Goal: Information Seeking & Learning: Learn about a topic

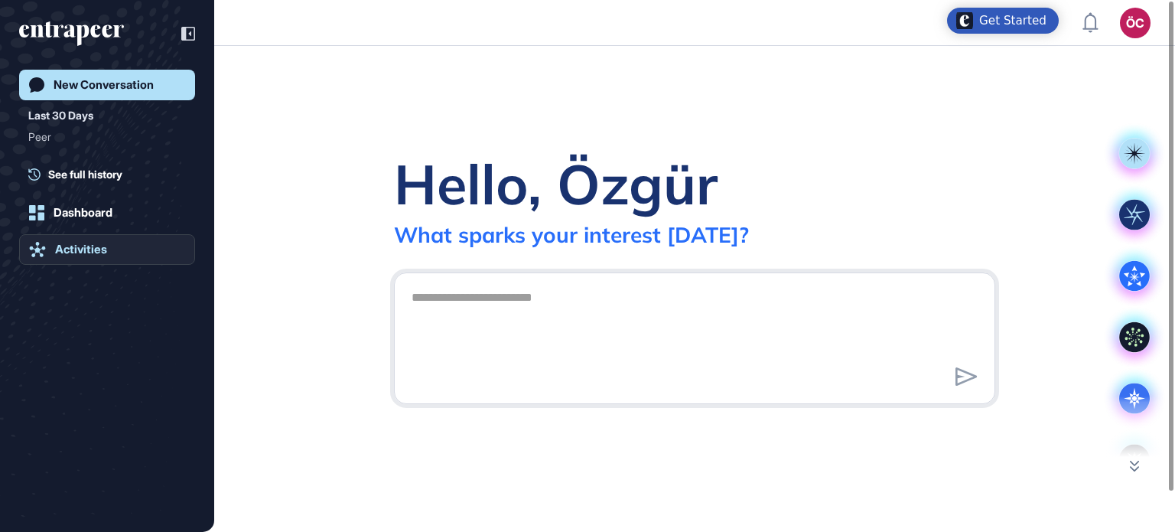
click at [93, 252] on div "Activities" at bounding box center [81, 249] width 52 height 14
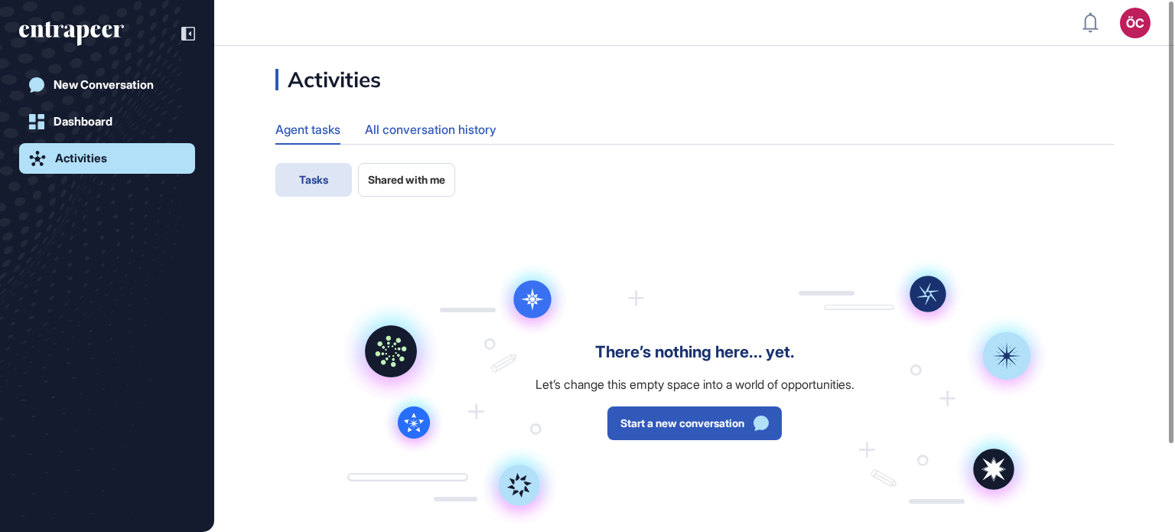
click at [437, 132] on div "All conversation history" at bounding box center [431, 130] width 132 height 30
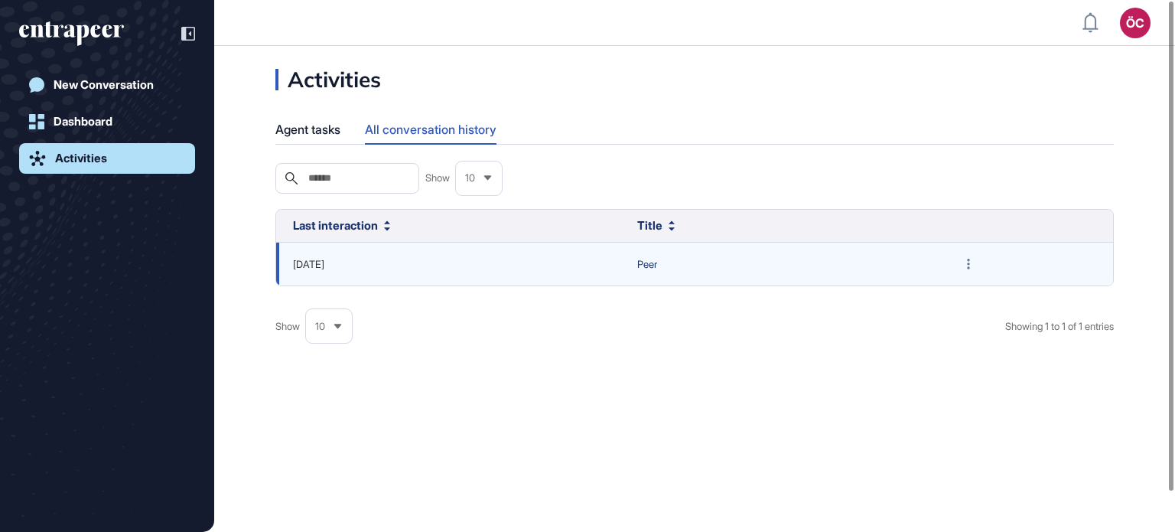
click at [646, 262] on span "Peer" at bounding box center [780, 264] width 287 height 15
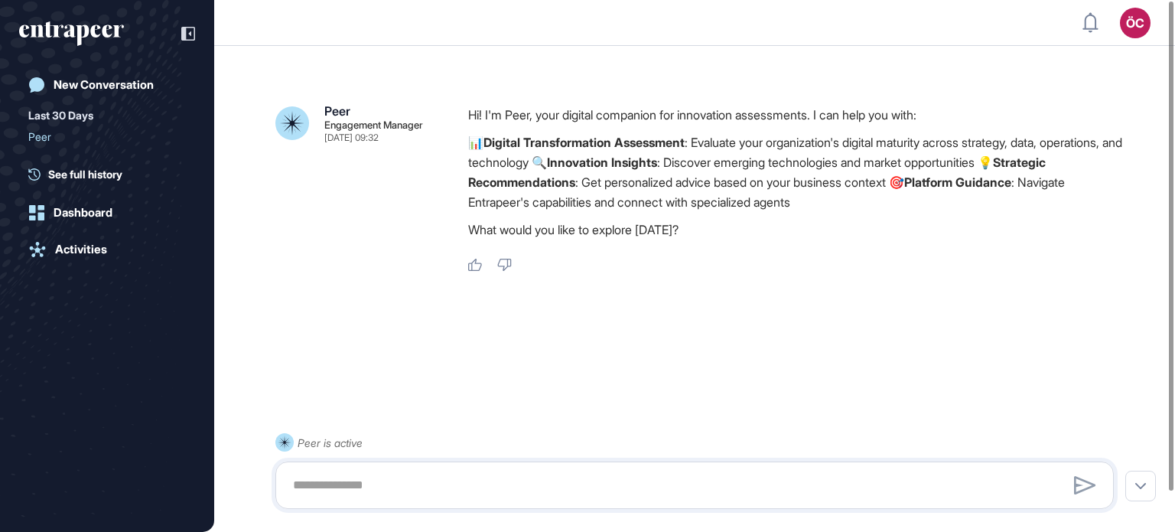
click at [1011, 183] on strong "Platform Guidance" at bounding box center [957, 181] width 107 height 15
click at [93, 250] on div "Activities" at bounding box center [81, 249] width 52 height 14
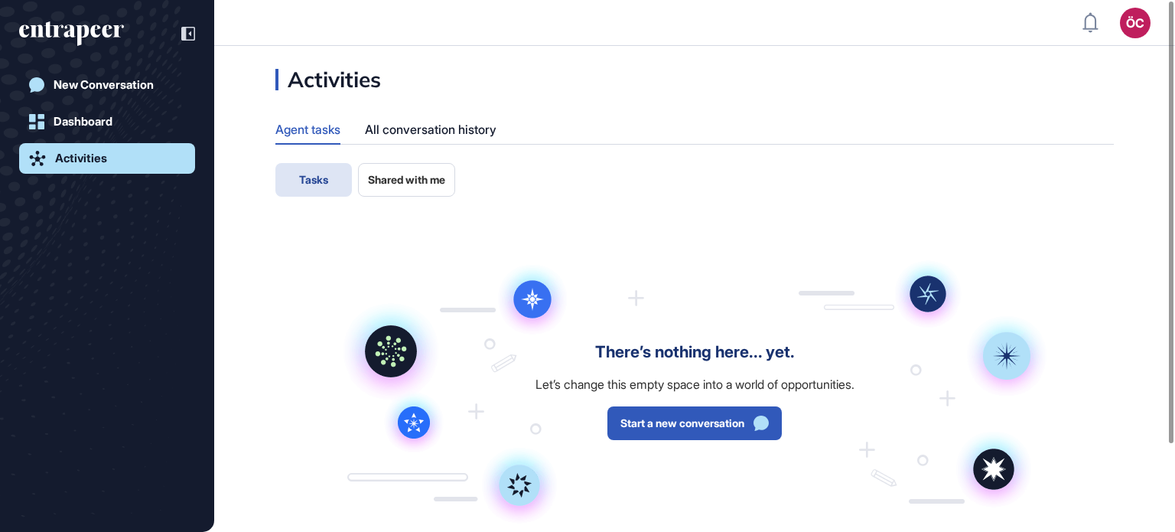
click at [410, 182] on span "Shared with me" at bounding box center [406, 180] width 77 height 12
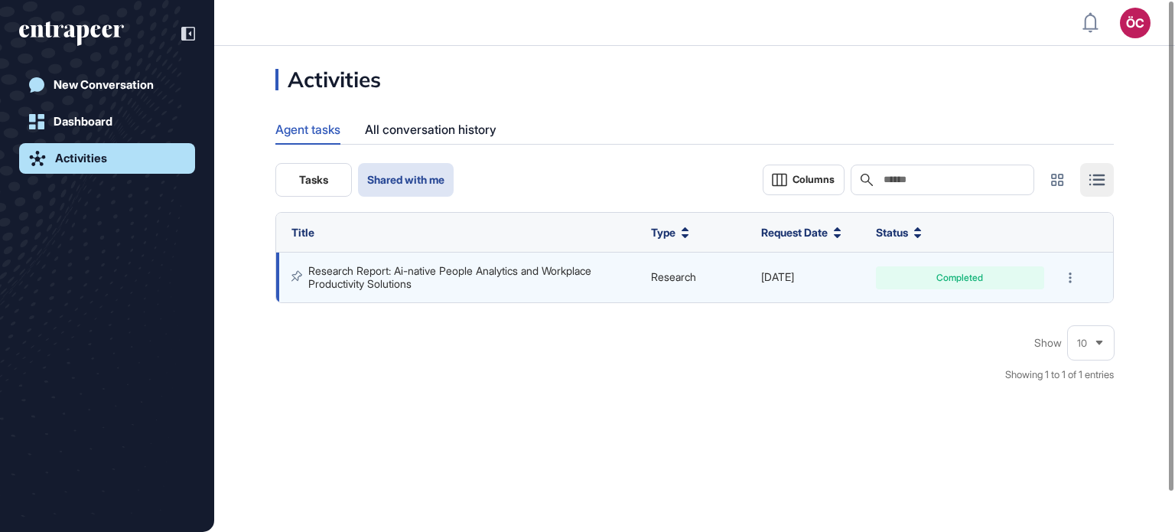
click at [462, 270] on link "Research Report: Ai-native People Analytics and Workplace Productivity Solutions" at bounding box center [451, 276] width 286 height 25
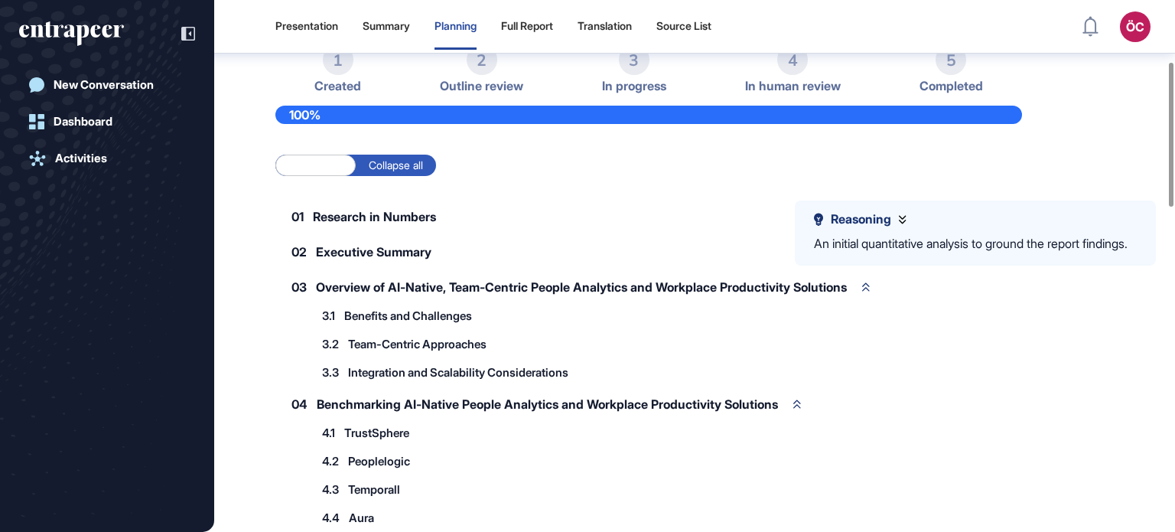
scroll to position [196, 0]
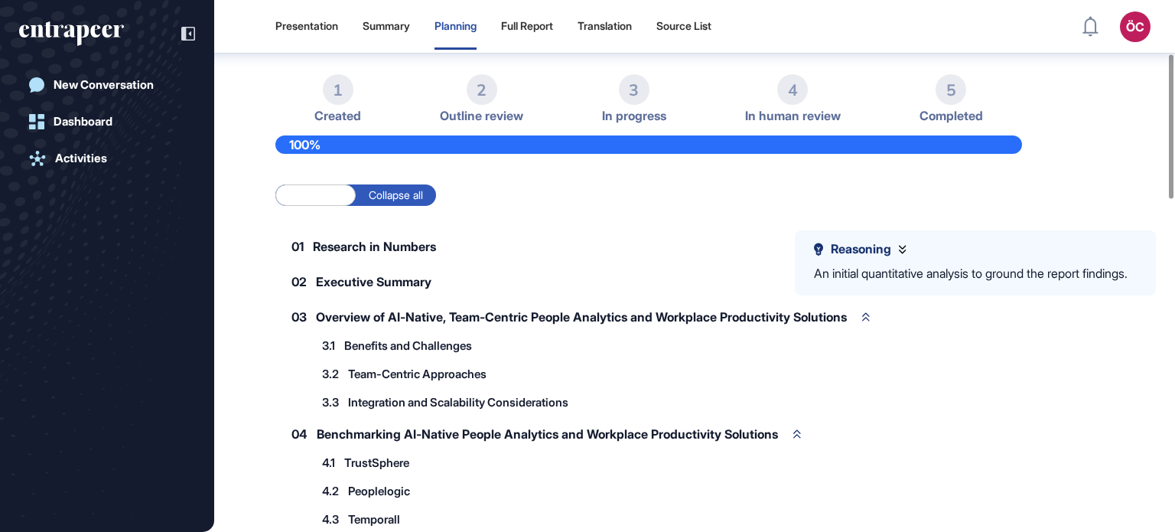
click at [380, 28] on div "Summary" at bounding box center [386, 26] width 47 height 13
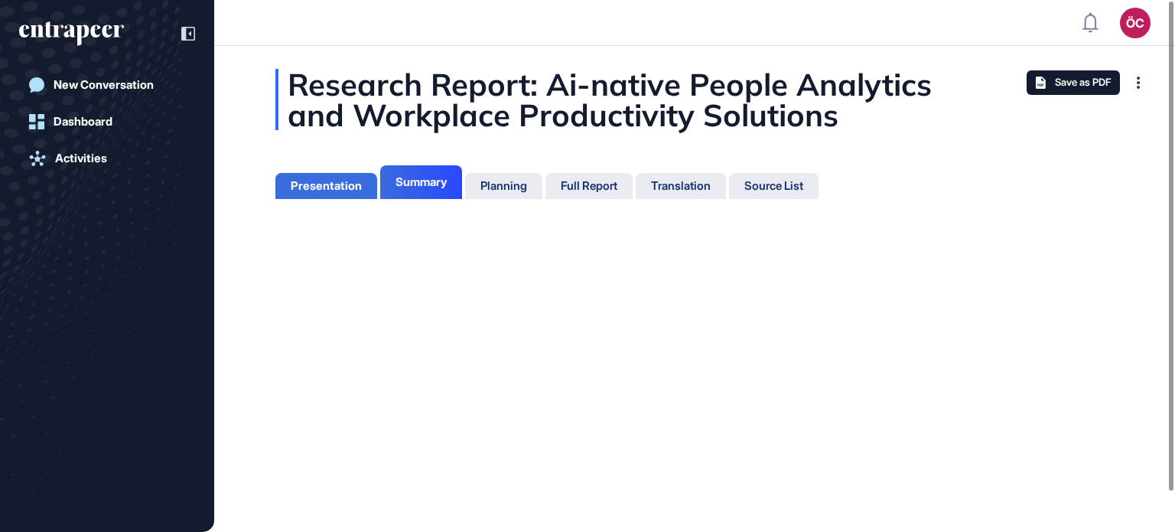
click at [337, 180] on div "Presentation" at bounding box center [326, 186] width 71 height 14
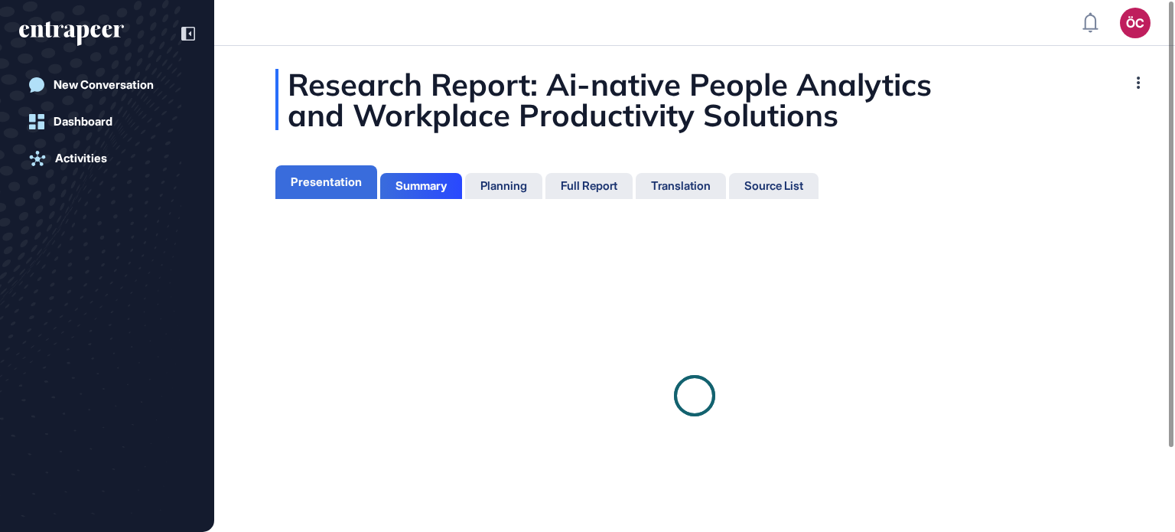
scroll to position [7, 0]
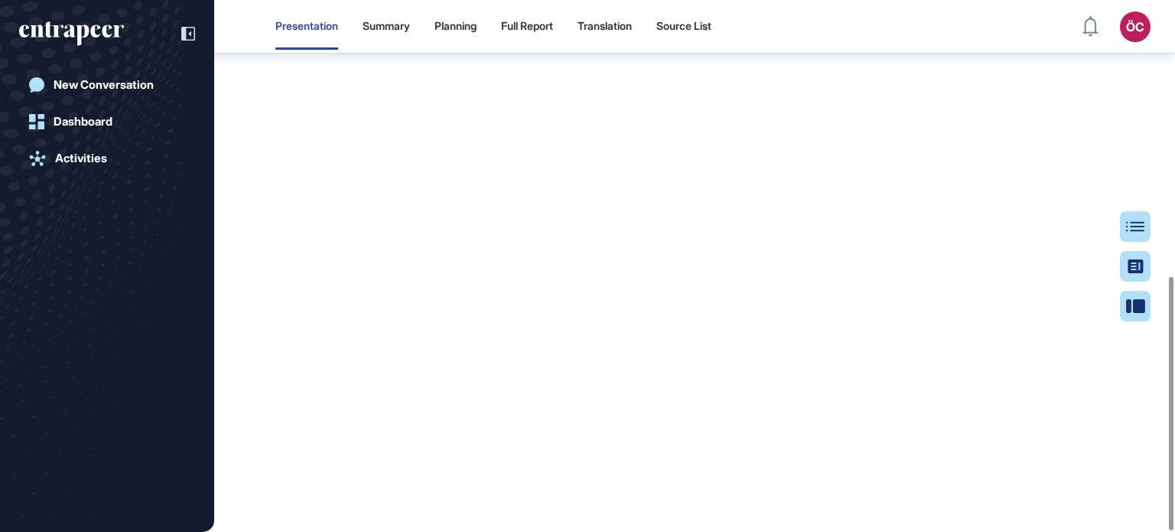
scroll to position [579, 0]
click at [545, 30] on div "Full Report" at bounding box center [527, 26] width 52 height 13
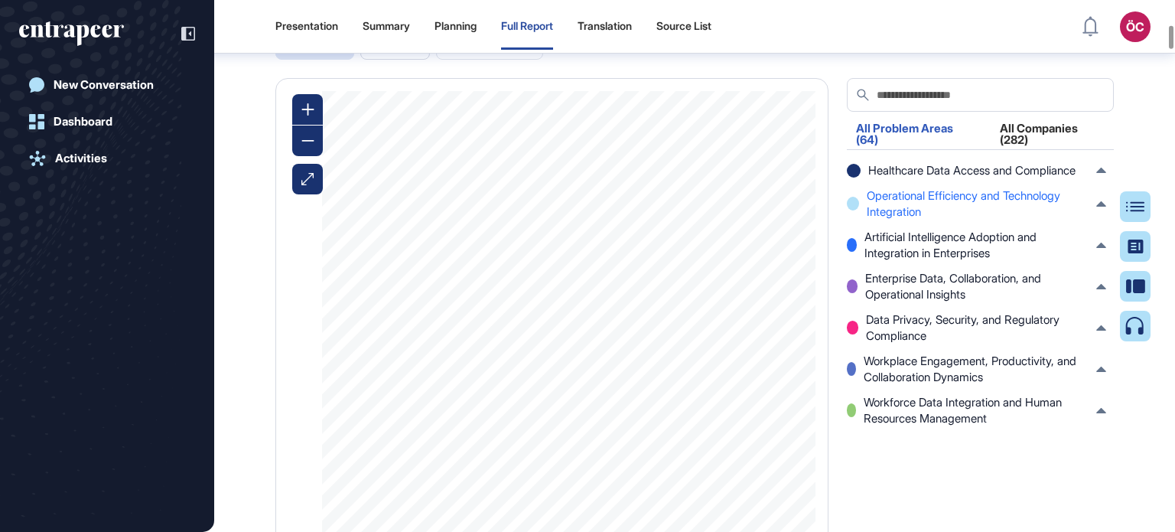
scroll to position [4750, 0]
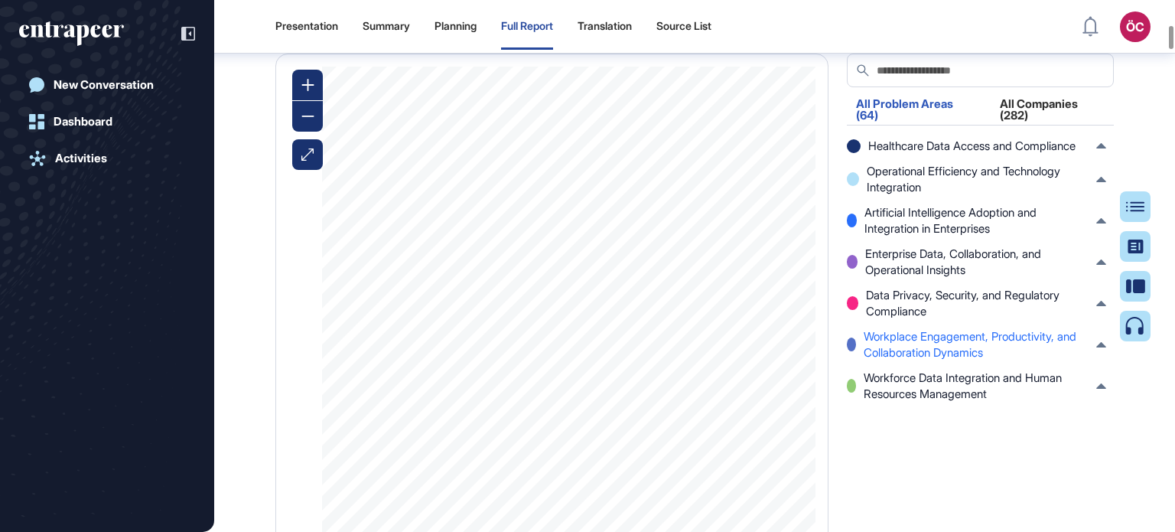
click at [919, 360] on span "Workplace Engagement, Productivity, and Collaboration Dynamics" at bounding box center [976, 344] width 225 height 32
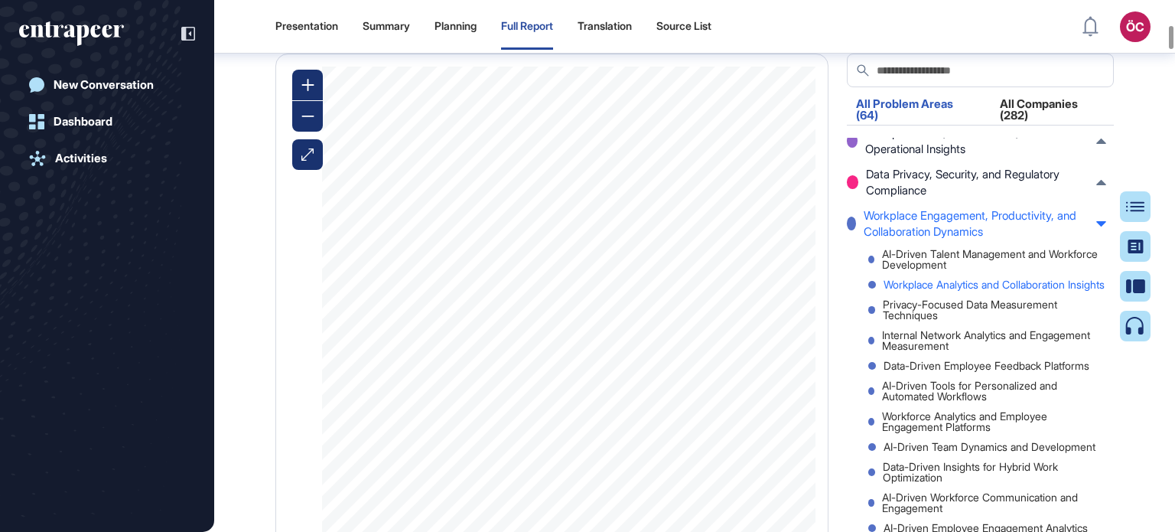
scroll to position [153, 0]
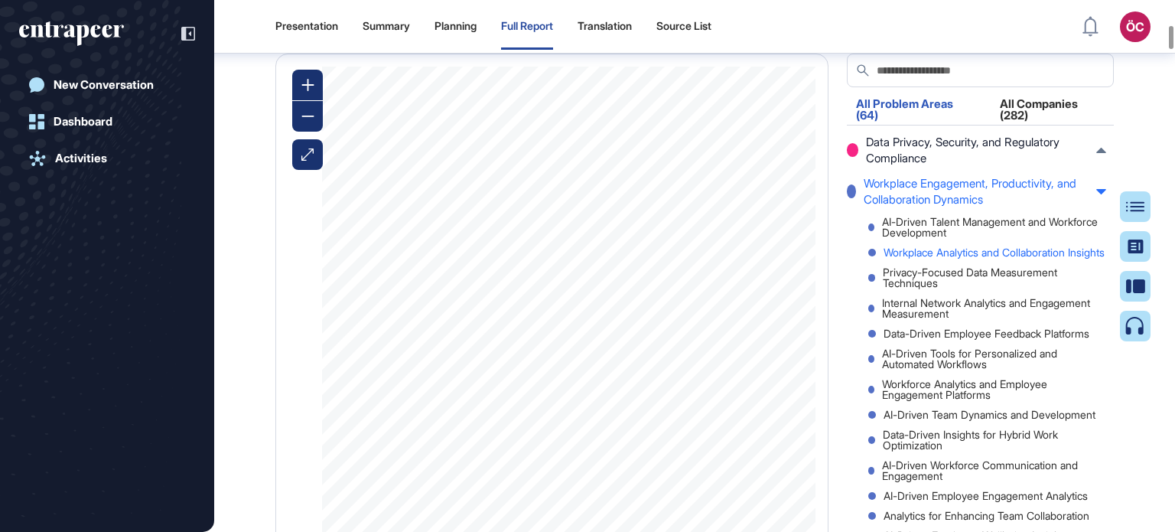
click at [942, 258] on div "Workplace Analytics and Collaboration Insights" at bounding box center [987, 252] width 238 height 11
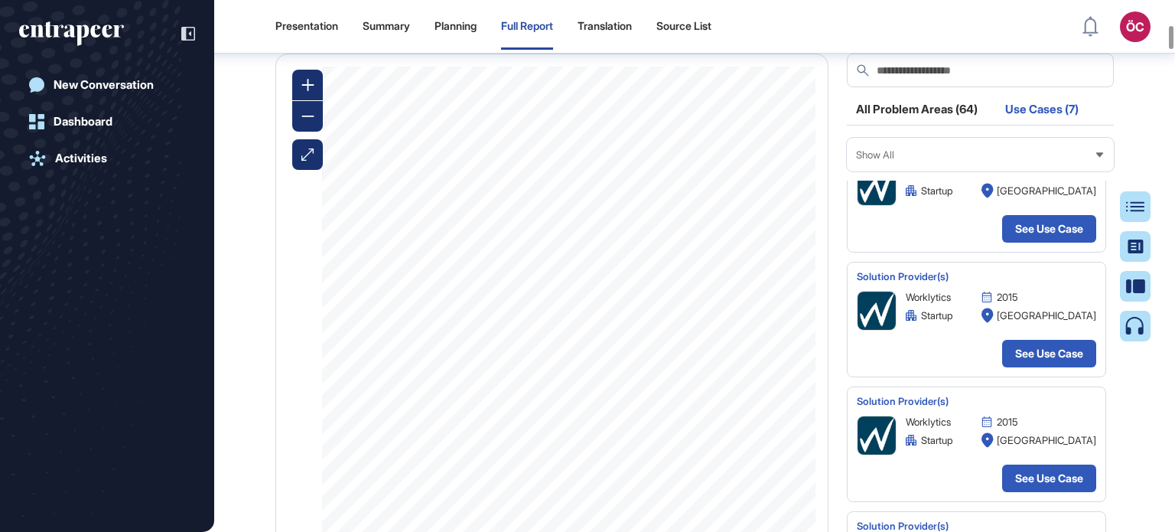
scroll to position [0, 0]
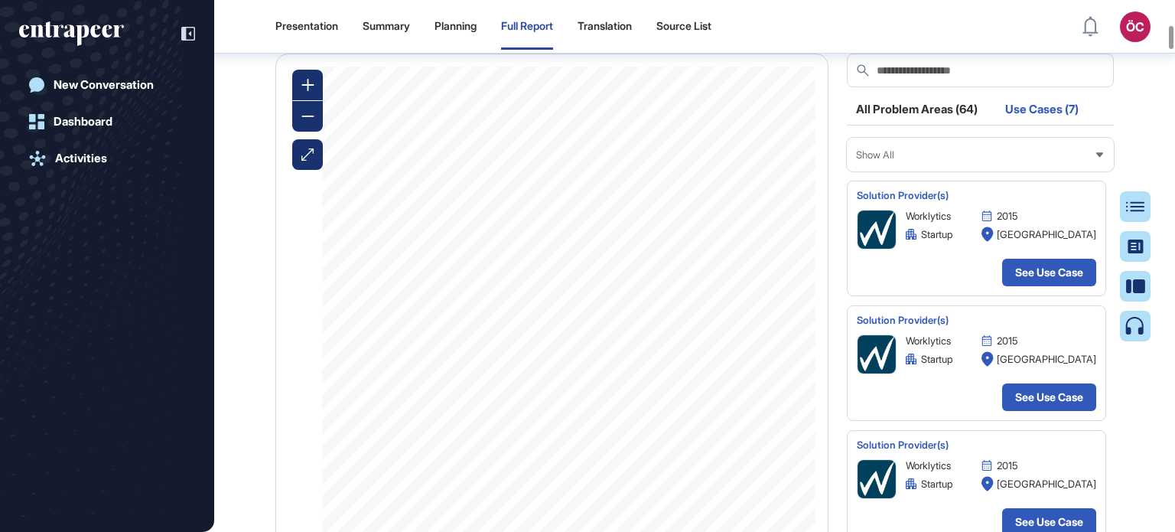
click at [911, 170] on div "Show All" at bounding box center [980, 155] width 267 height 30
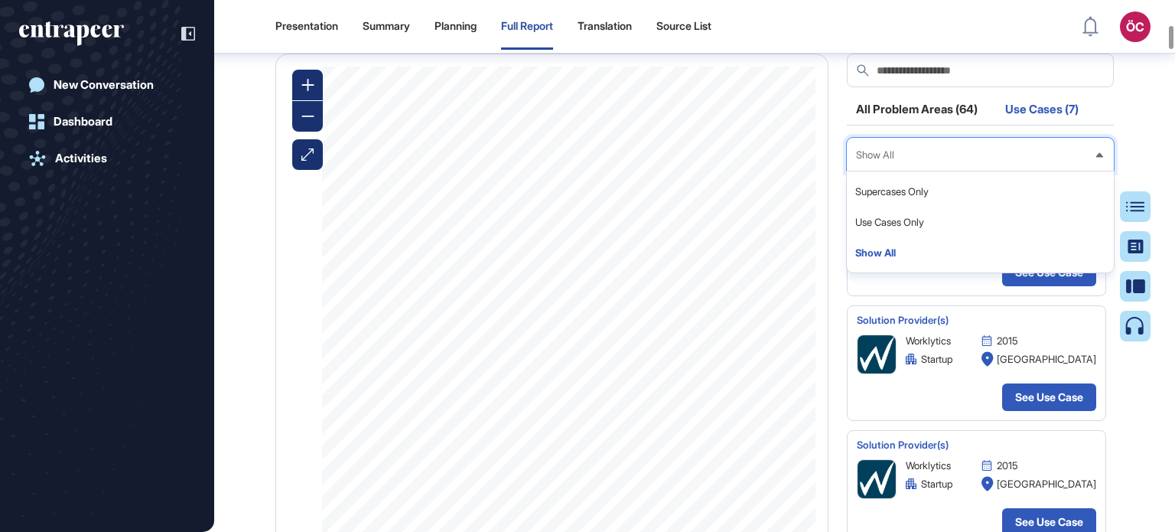
click at [911, 170] on div "Show All" at bounding box center [980, 155] width 267 height 30
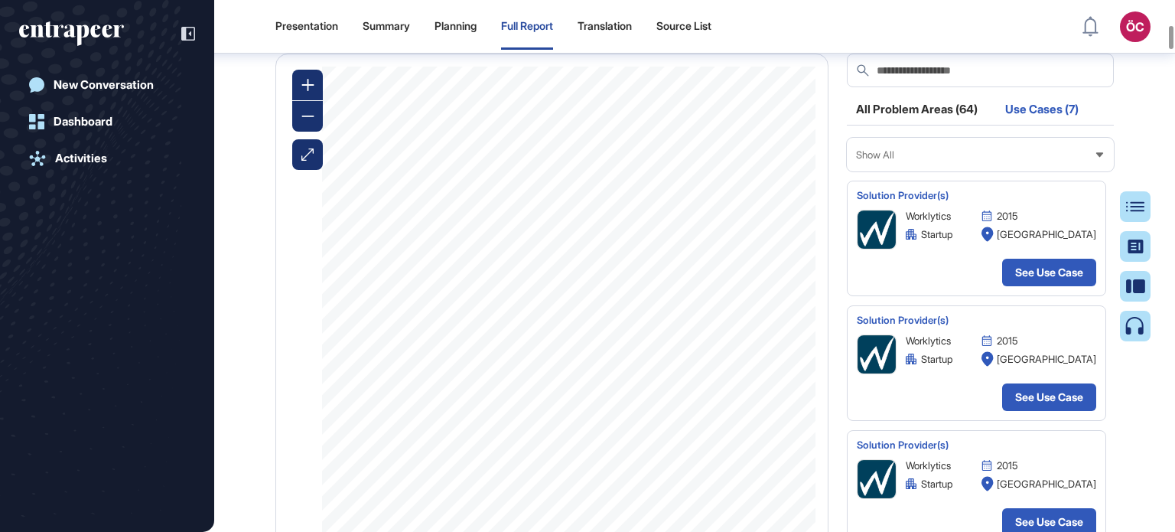
click at [1034, 124] on div "Use Cases (7)" at bounding box center [1042, 113] width 92 height 21
click at [890, 124] on div "All Problem Areas (64)" at bounding box center [917, 113] width 140 height 21
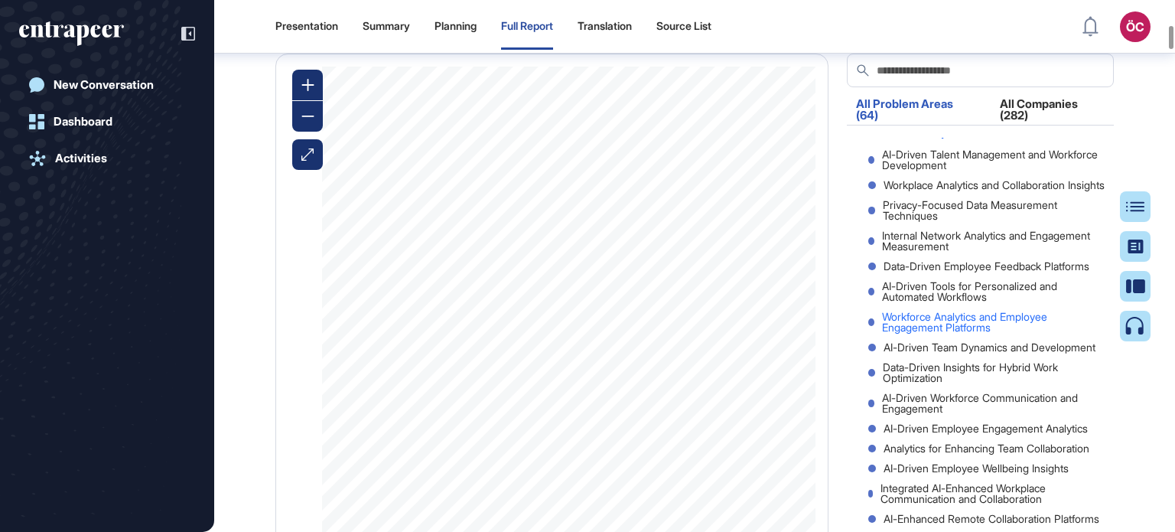
scroll to position [297, 0]
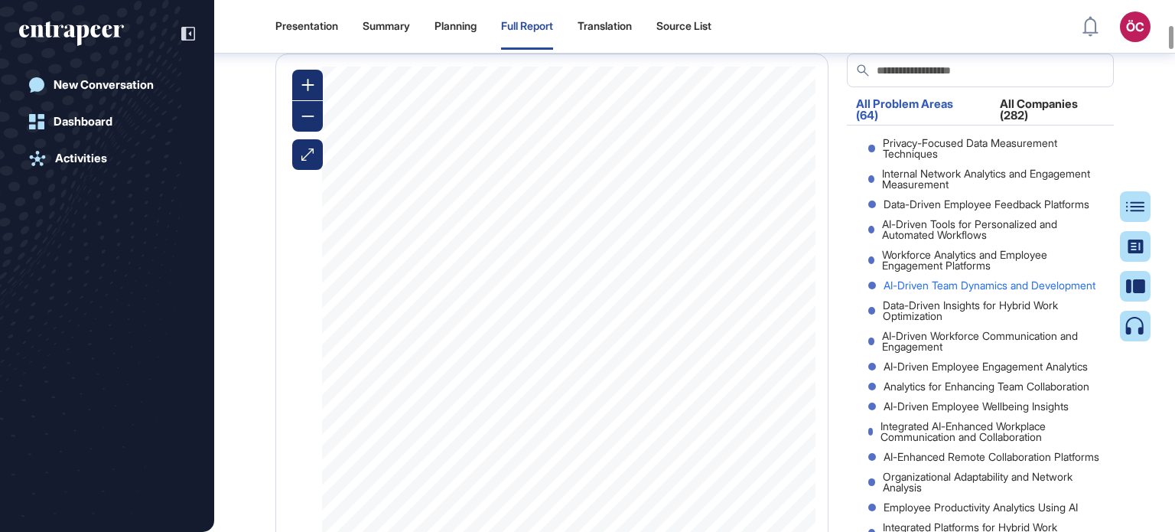
click at [927, 291] on div "AI-Driven Team Dynamics and Development" at bounding box center [987, 285] width 238 height 11
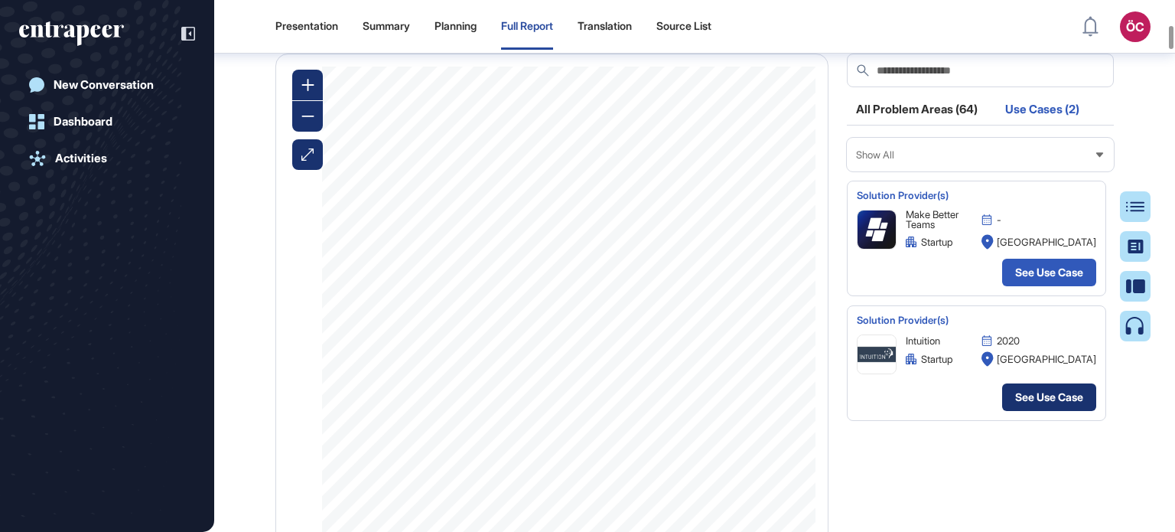
click at [1046, 411] on link "See Use Case" at bounding box center [1049, 397] width 94 height 28
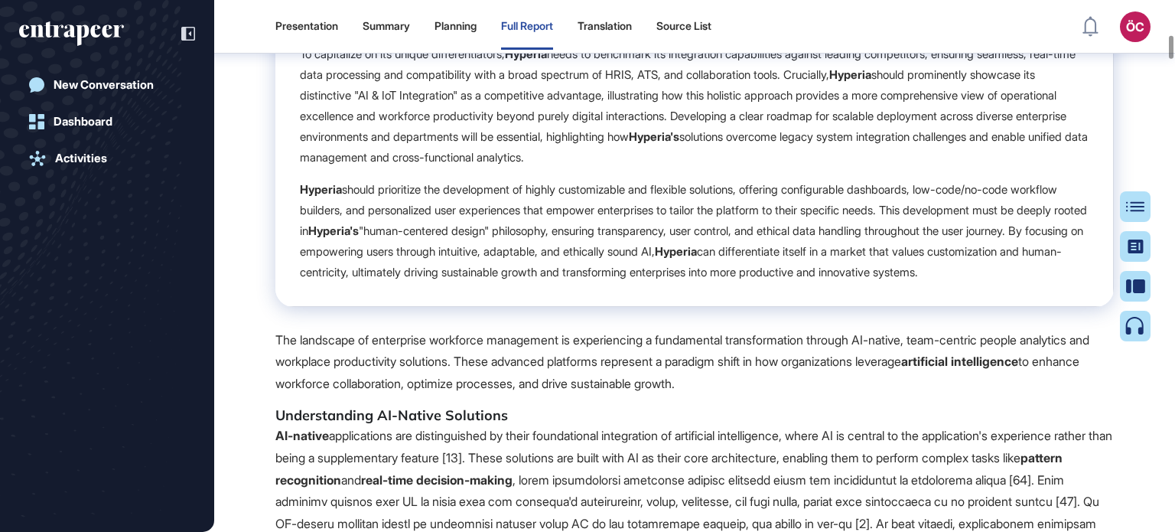
scroll to position [6280, 0]
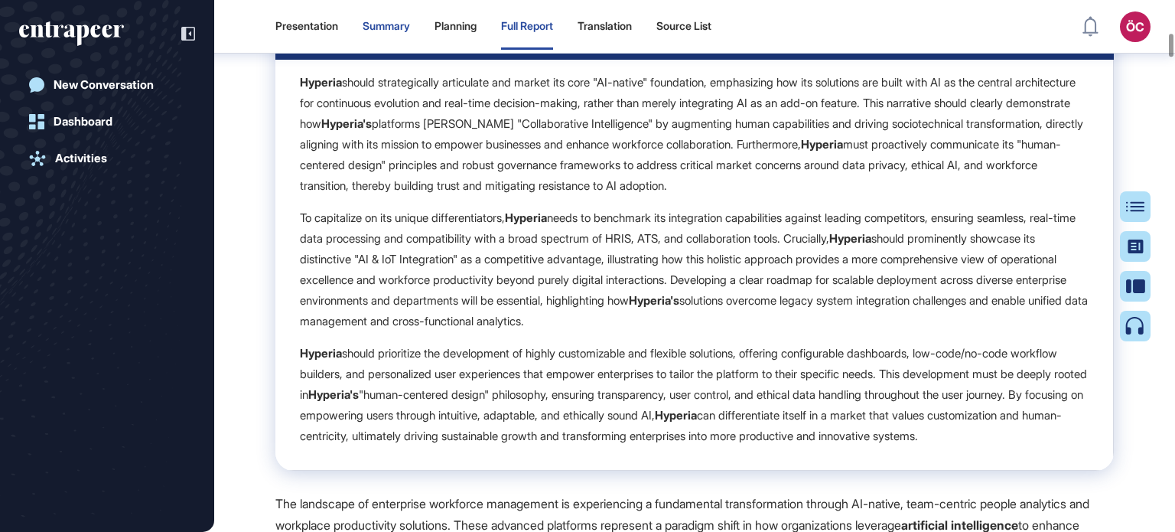
click at [373, 24] on div "Summary" at bounding box center [386, 26] width 47 height 13
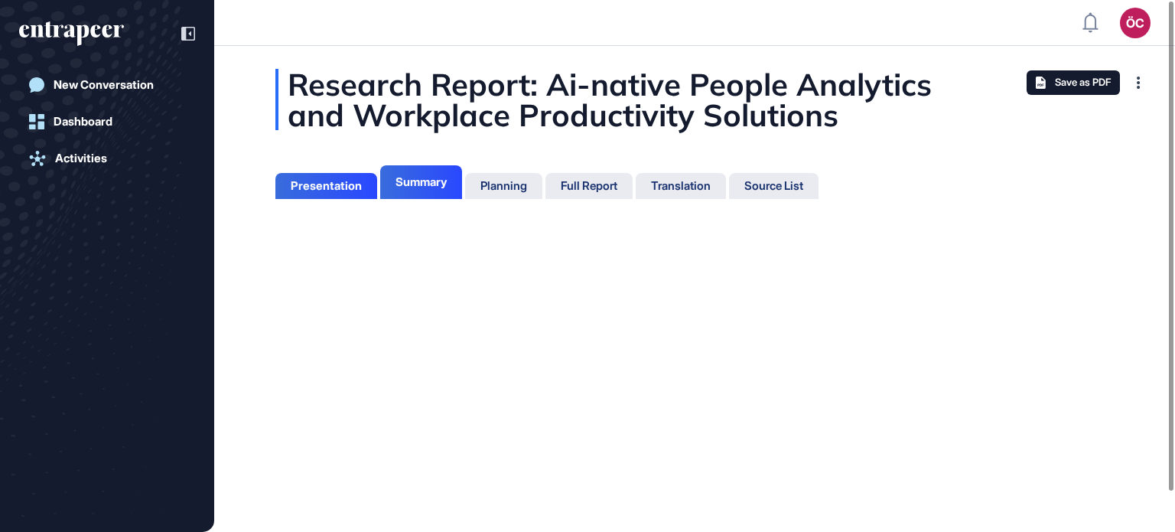
scroll to position [7, 0]
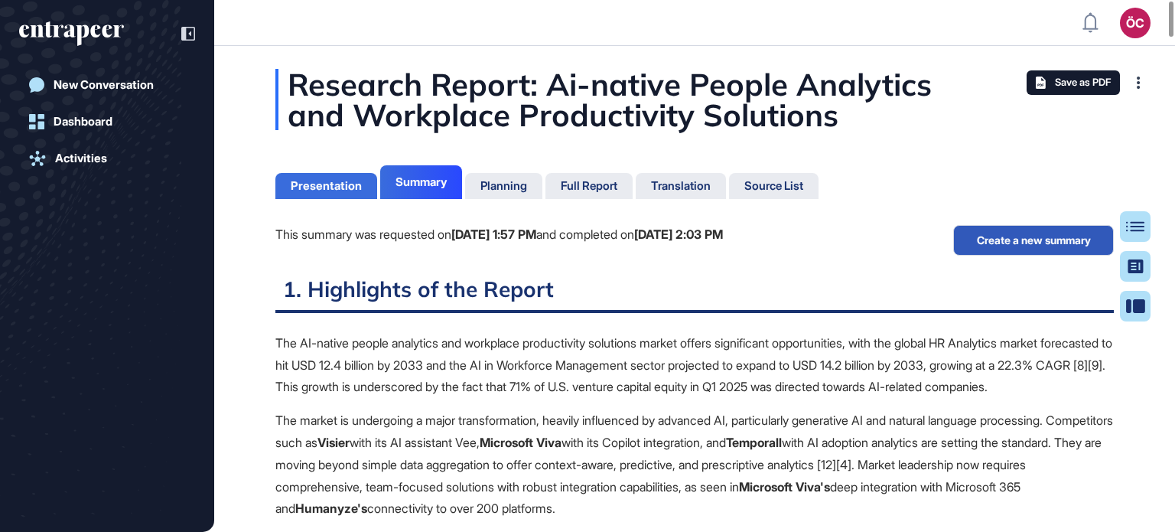
click at [318, 182] on div "Presentation" at bounding box center [326, 186] width 71 height 14
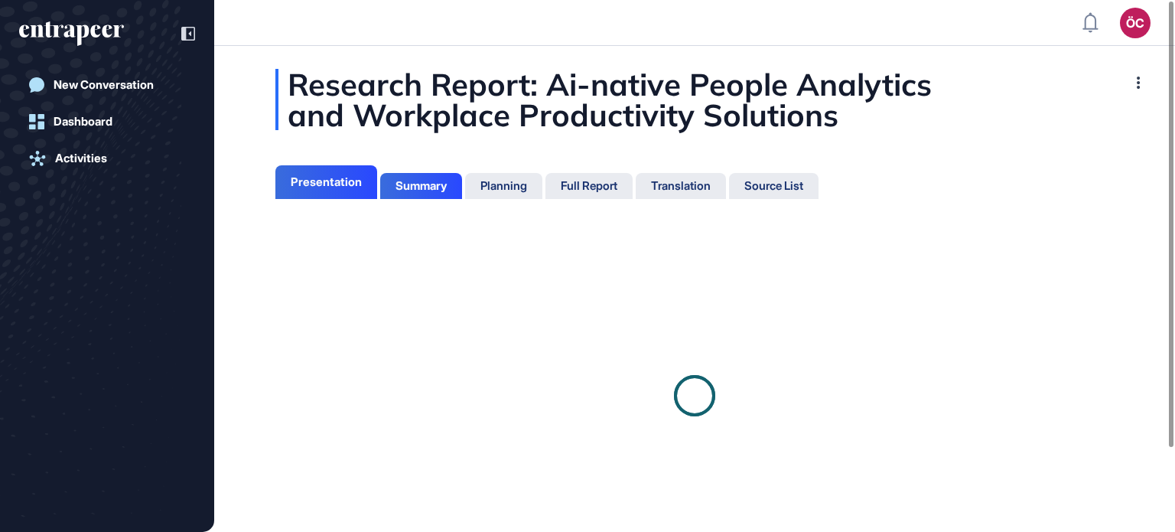
scroll to position [7, 0]
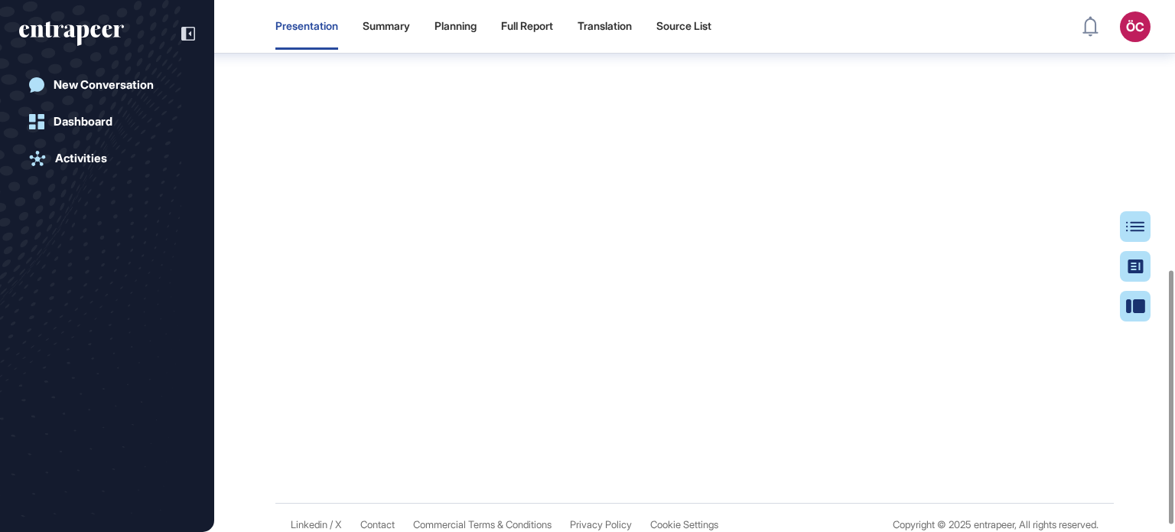
scroll to position [579, 0]
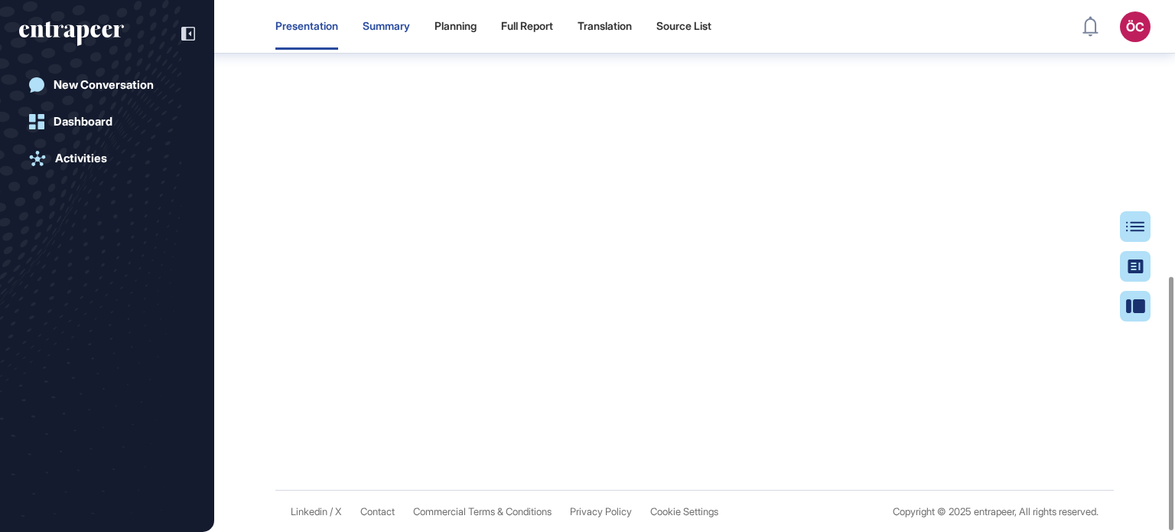
click at [384, 25] on div "Summary" at bounding box center [386, 26] width 47 height 13
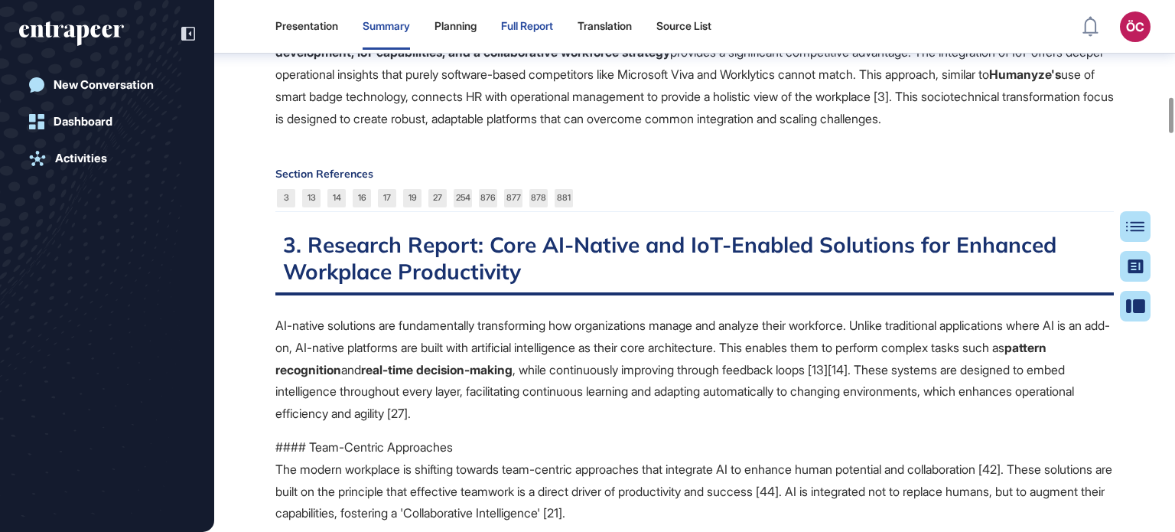
click at [529, 33] on div "Full Report" at bounding box center [527, 27] width 52 height 46
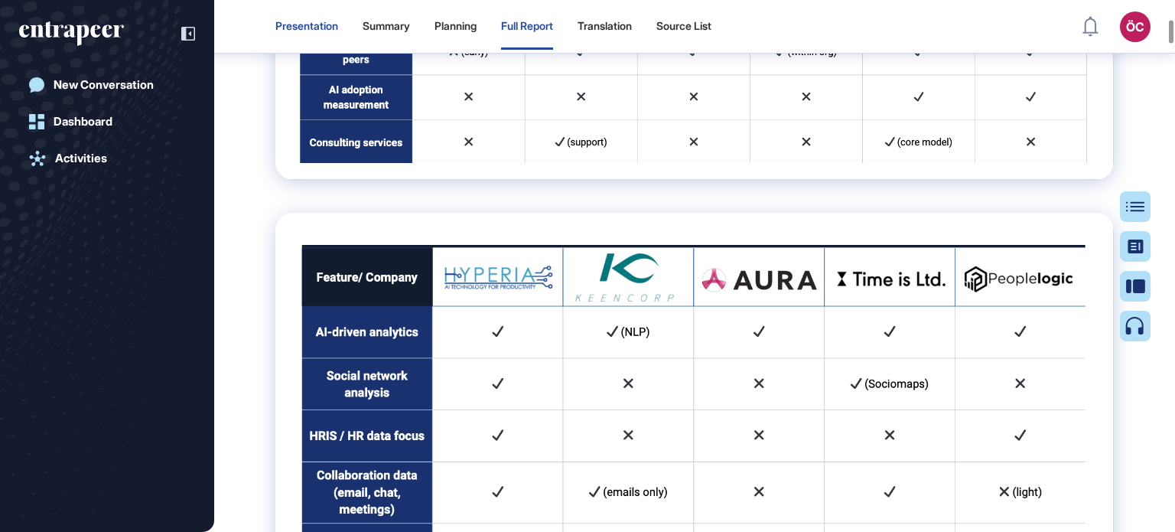
click at [298, 21] on div "Presentation" at bounding box center [306, 26] width 63 height 13
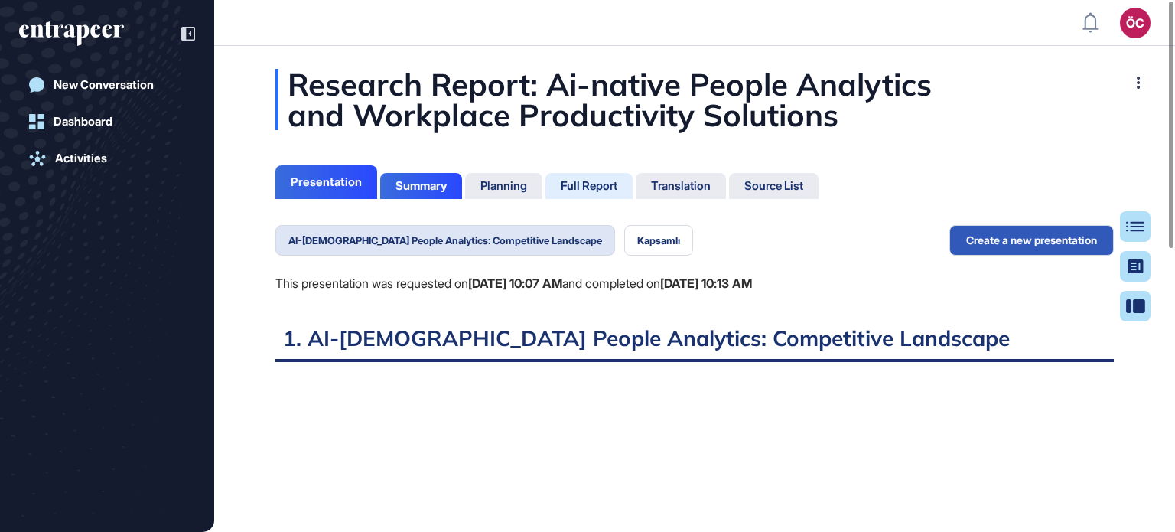
click at [596, 186] on div "Full Report" at bounding box center [589, 186] width 57 height 14
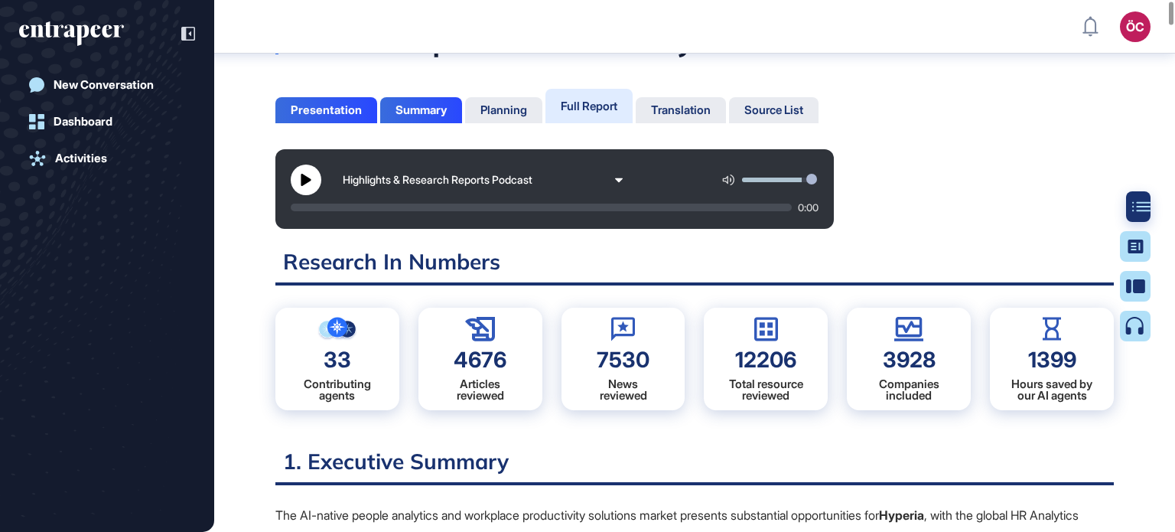
click at [1137, 207] on icon at bounding box center [1141, 206] width 18 height 11
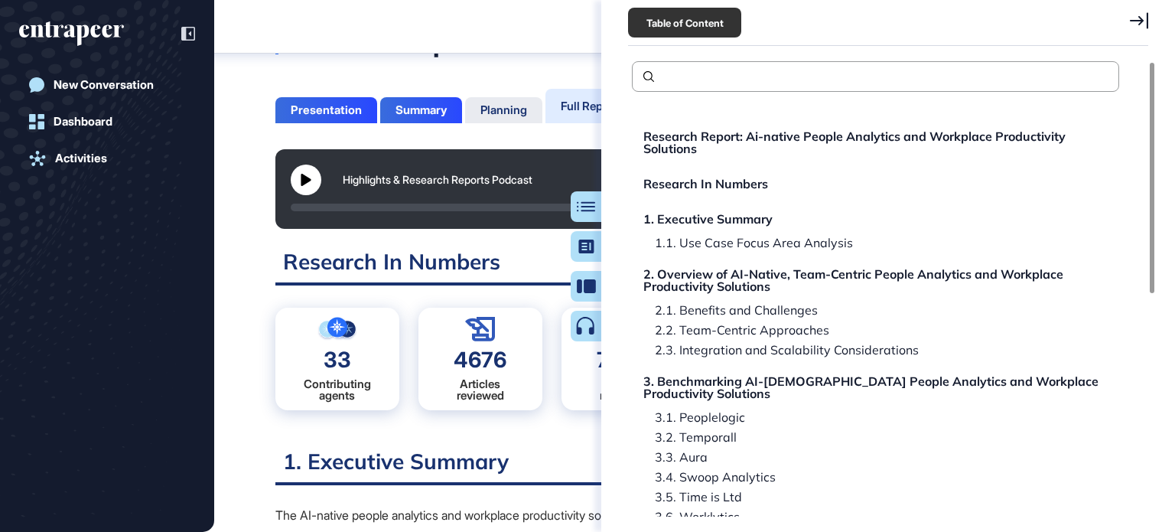
drag, startPoint x: 1138, startPoint y: 18, endPoint x: 1132, endPoint y: 24, distance: 8.7
click at [1138, 18] on icon at bounding box center [1139, 20] width 18 height 17
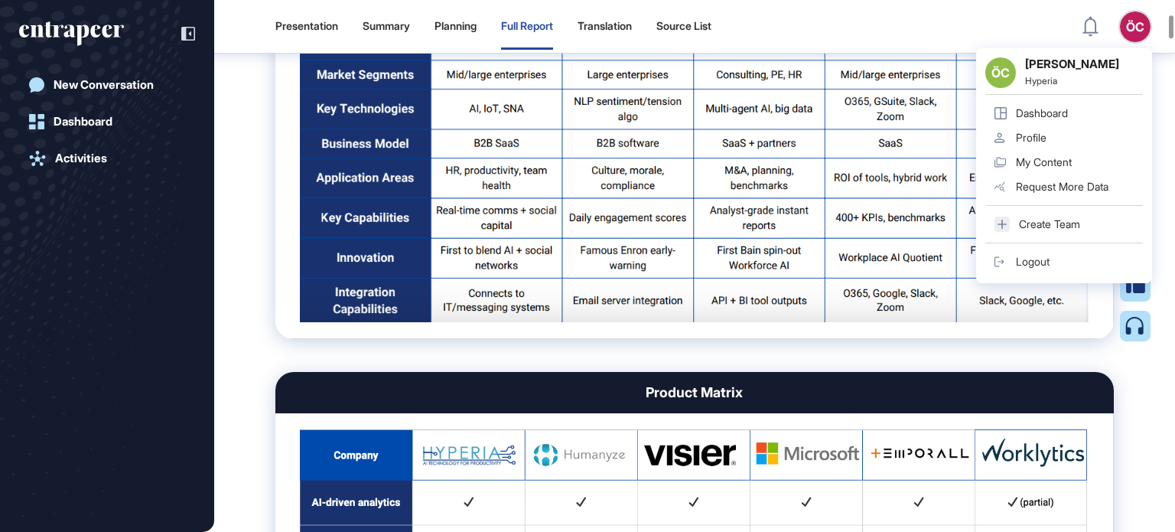
scroll to position [2531, 0]
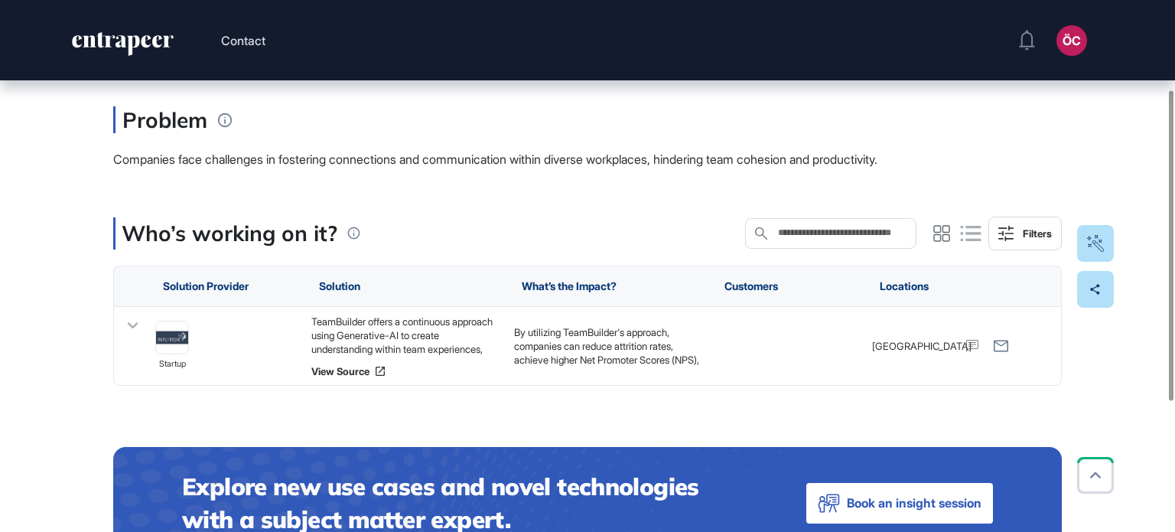
scroll to position [153, 0]
click at [613, 345] on p "By utilizing TeamBuilder's approach, companies can reduce attrition rates, achi…" at bounding box center [607, 381] width 187 height 112
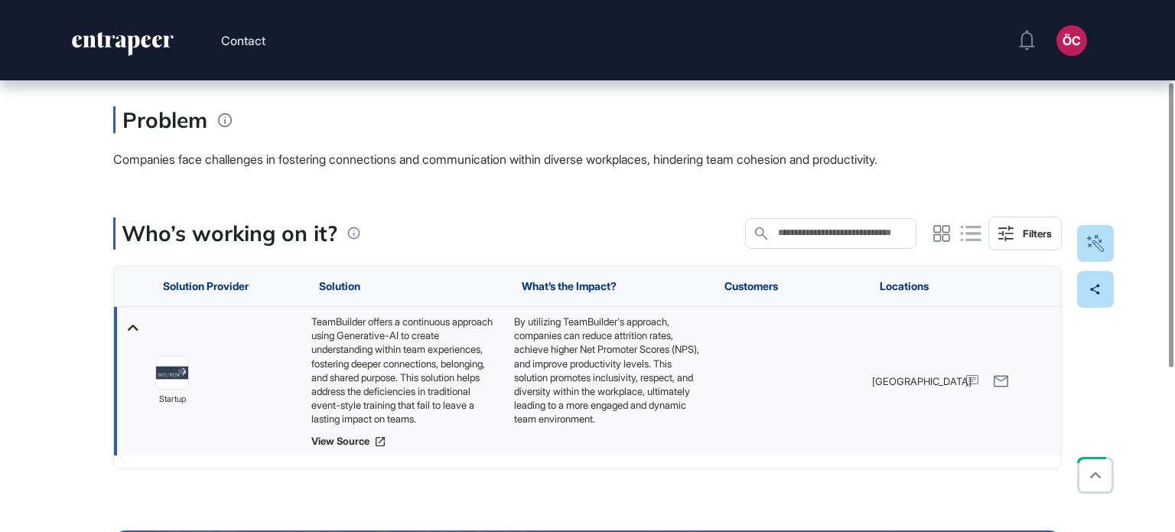
click at [639, 340] on p "By utilizing TeamBuilder's approach, companies can reduce attrition rates, achi…" at bounding box center [607, 370] width 187 height 112
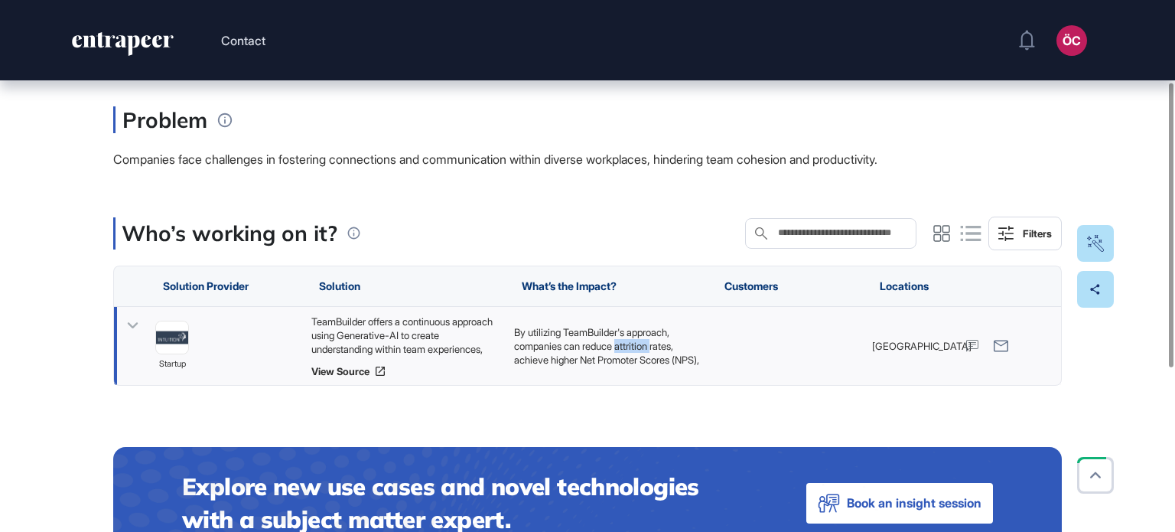
click at [639, 340] on p "By utilizing TeamBuilder's approach, companies can reduce attrition rates, achi…" at bounding box center [607, 381] width 187 height 112
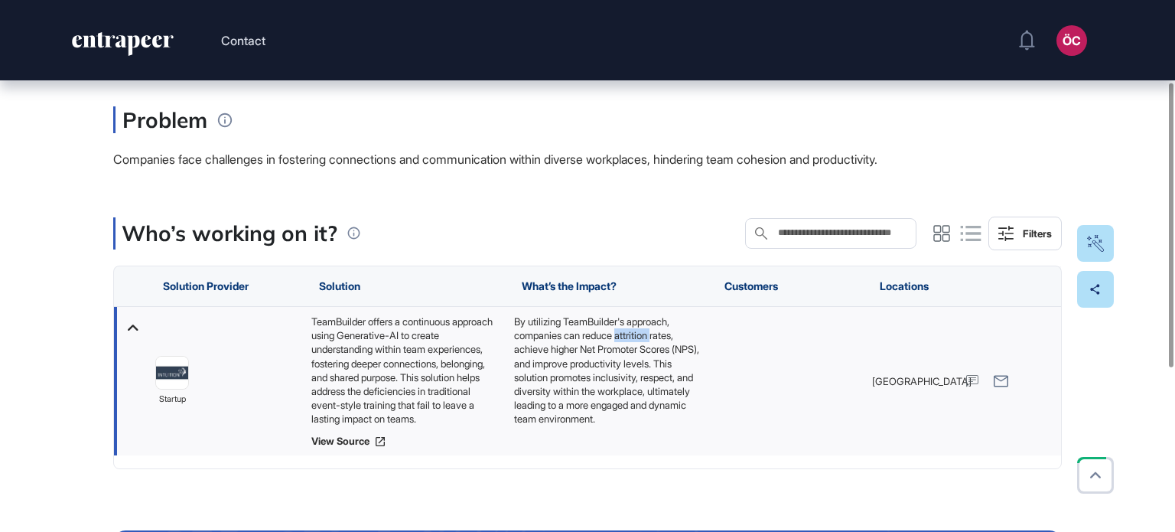
copy p "attrition"
